Goal: Transaction & Acquisition: Purchase product/service

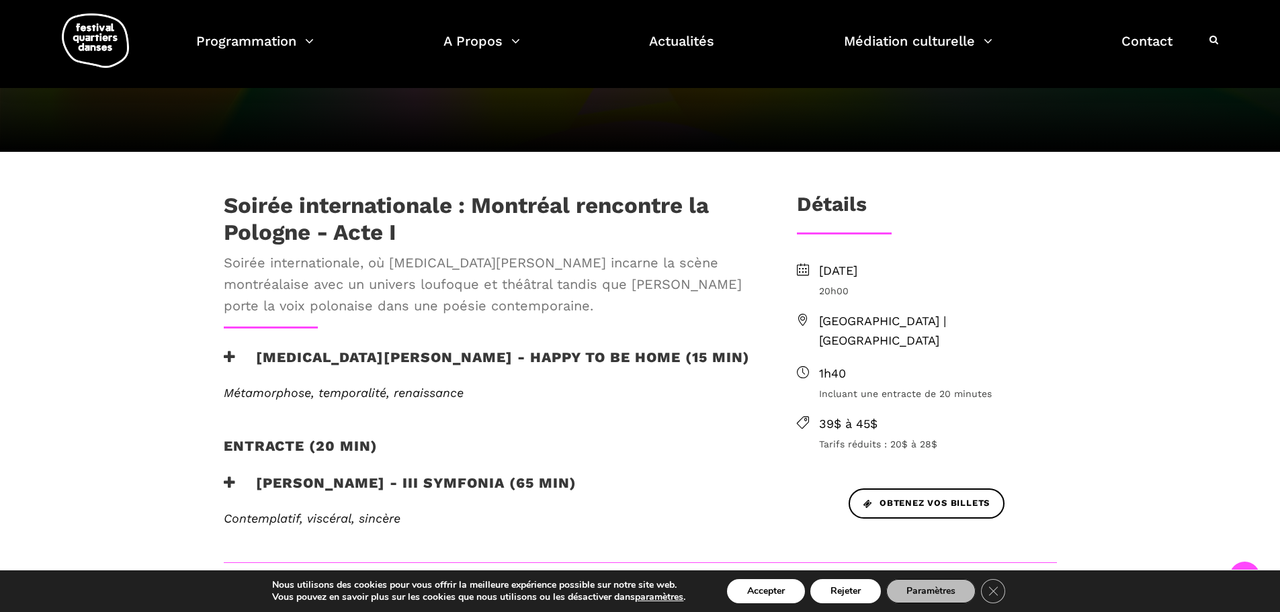
scroll to position [269, 0]
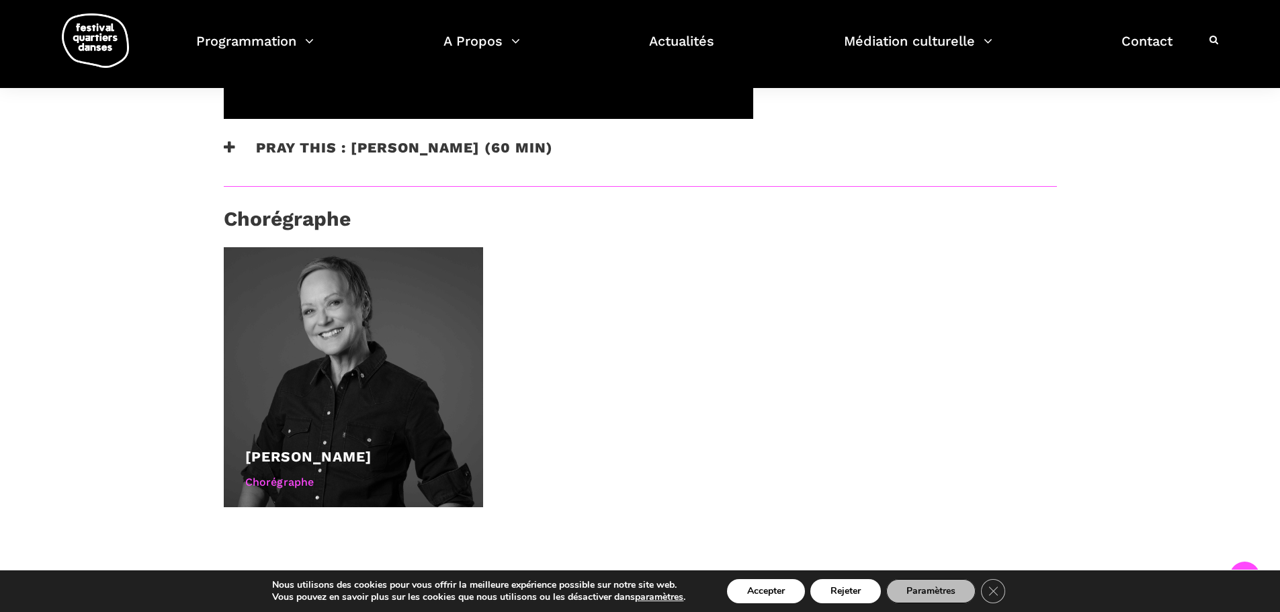
scroll to position [739, 0]
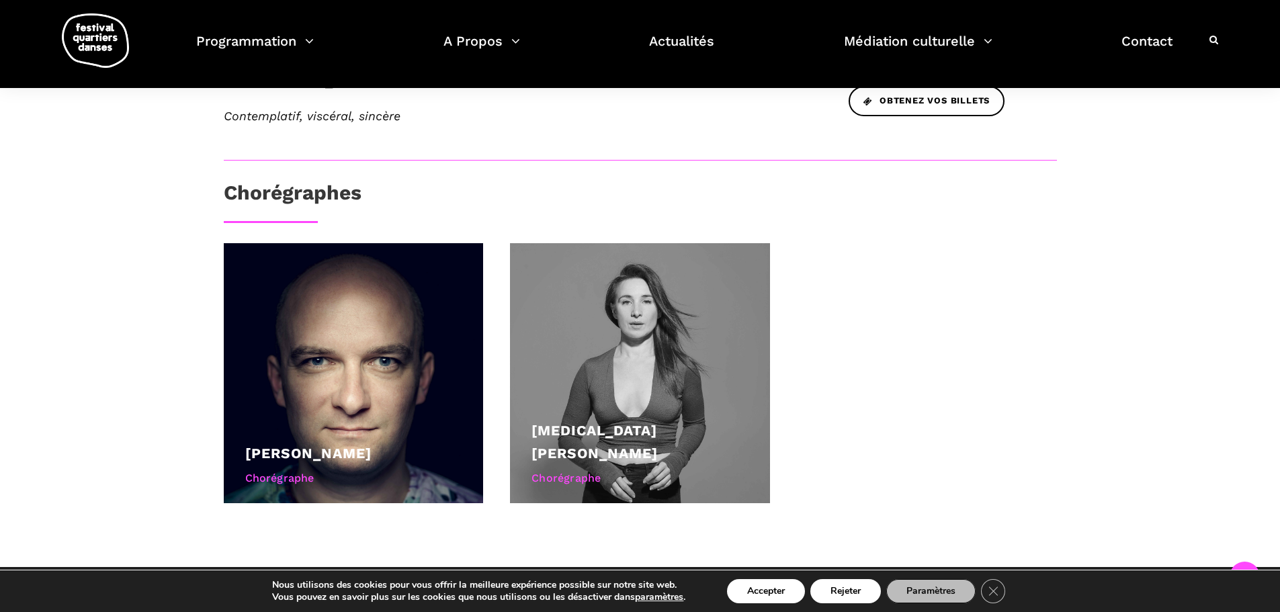
scroll to position [807, 0]
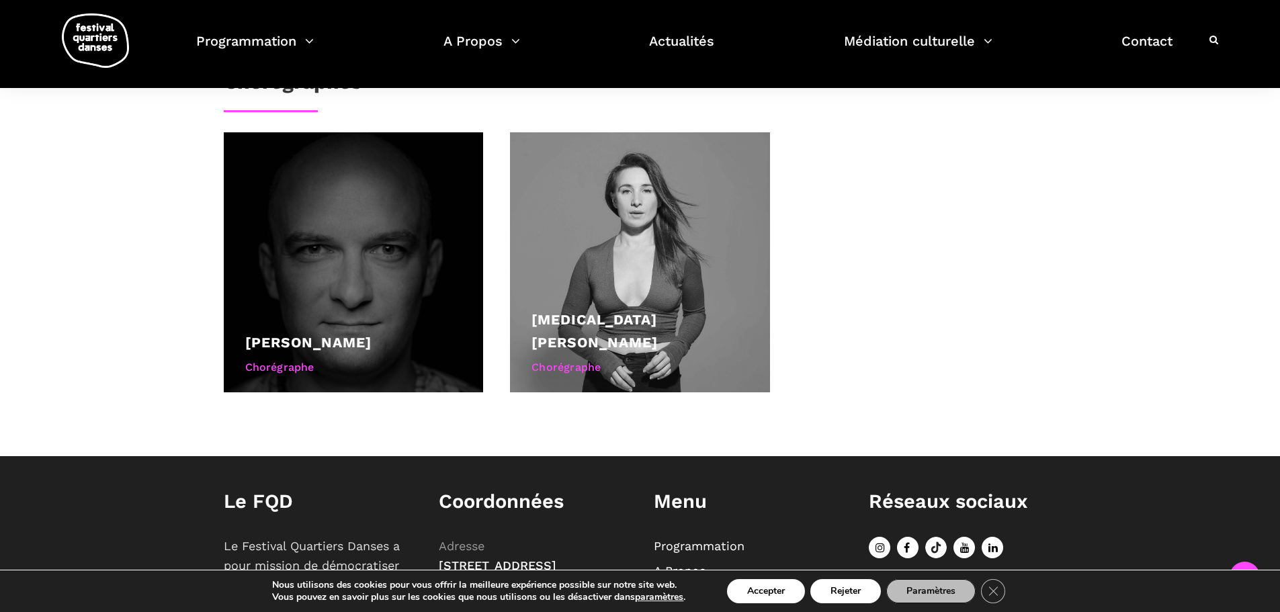
click at [361, 253] on div at bounding box center [354, 262] width 260 height 260
click at [311, 359] on div "Chorégraphe" at bounding box center [353, 367] width 217 height 17
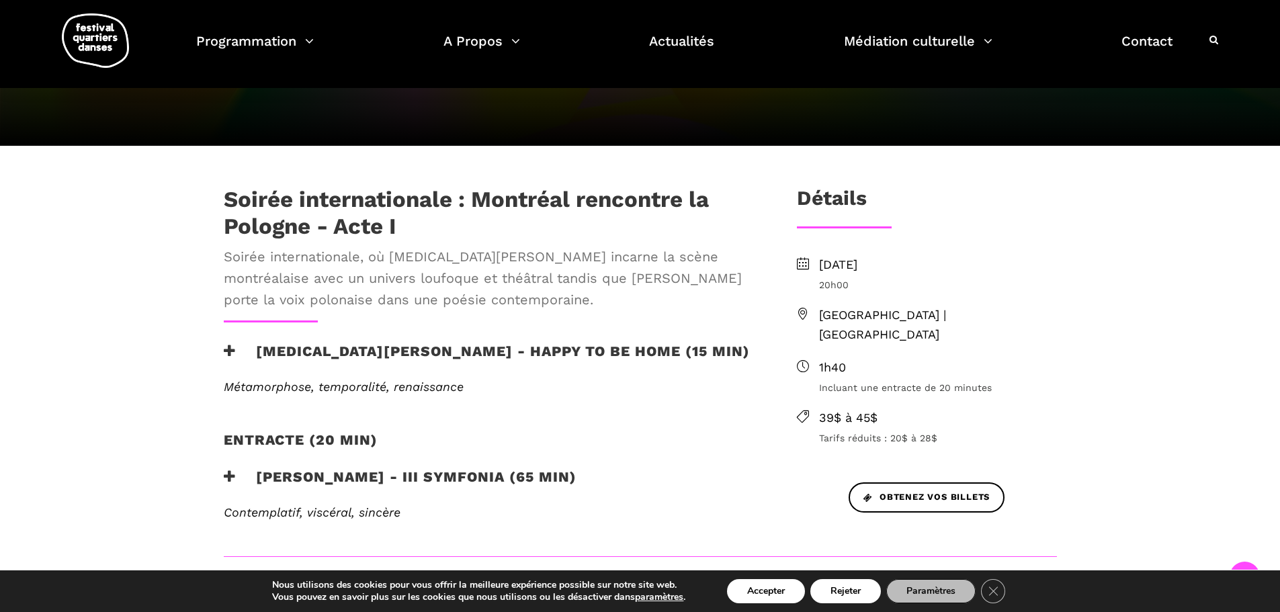
scroll to position [269, 0]
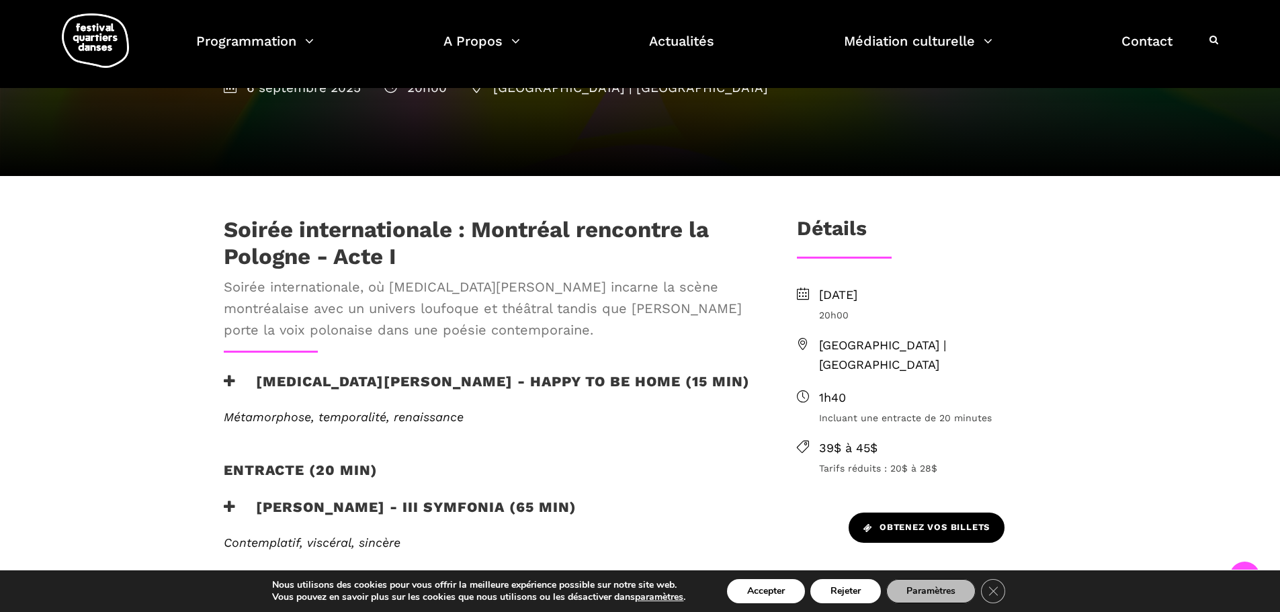
click at [912, 521] on span "Obtenez vos billets" at bounding box center [927, 528] width 126 height 14
